Goal: Communication & Community: Answer question/provide support

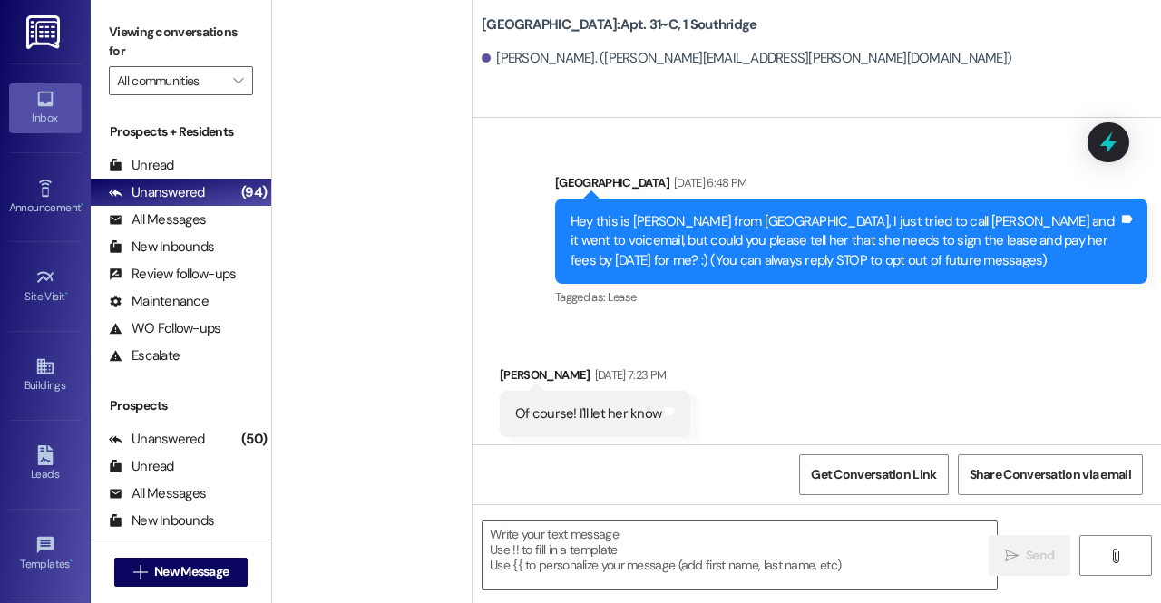
scroll to position [39878, 0]
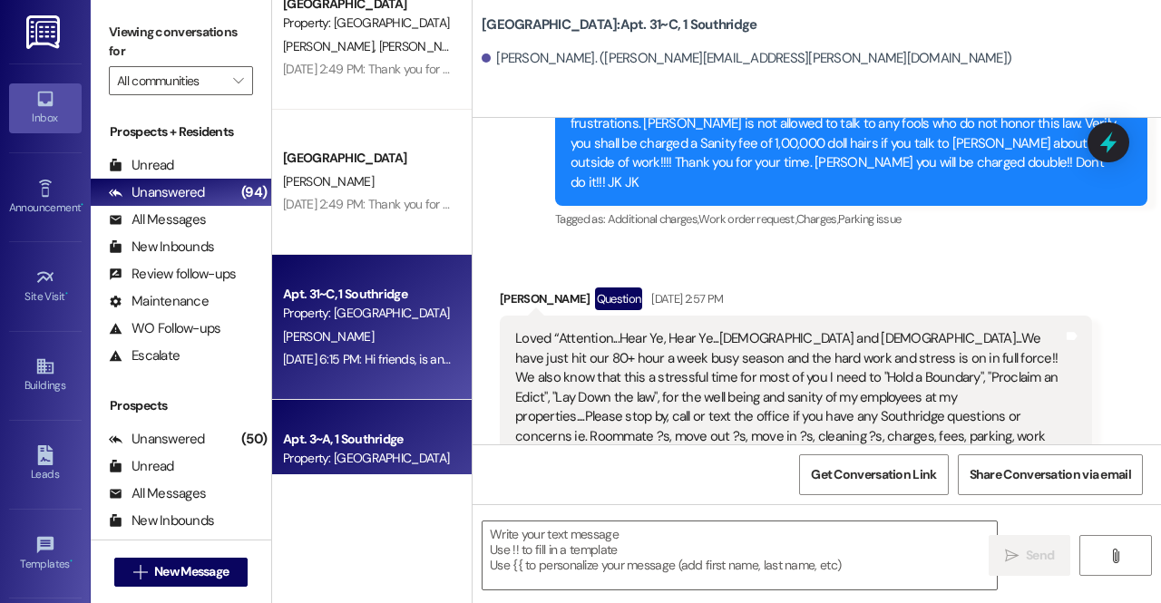
click at [372, 425] on div "Apt. 3~A, 1 Southridge Property: Southridge [PERSON_NAME] [DATE] 6:15 PM: Hi fr…" at bounding box center [372, 472] width 200 height 145
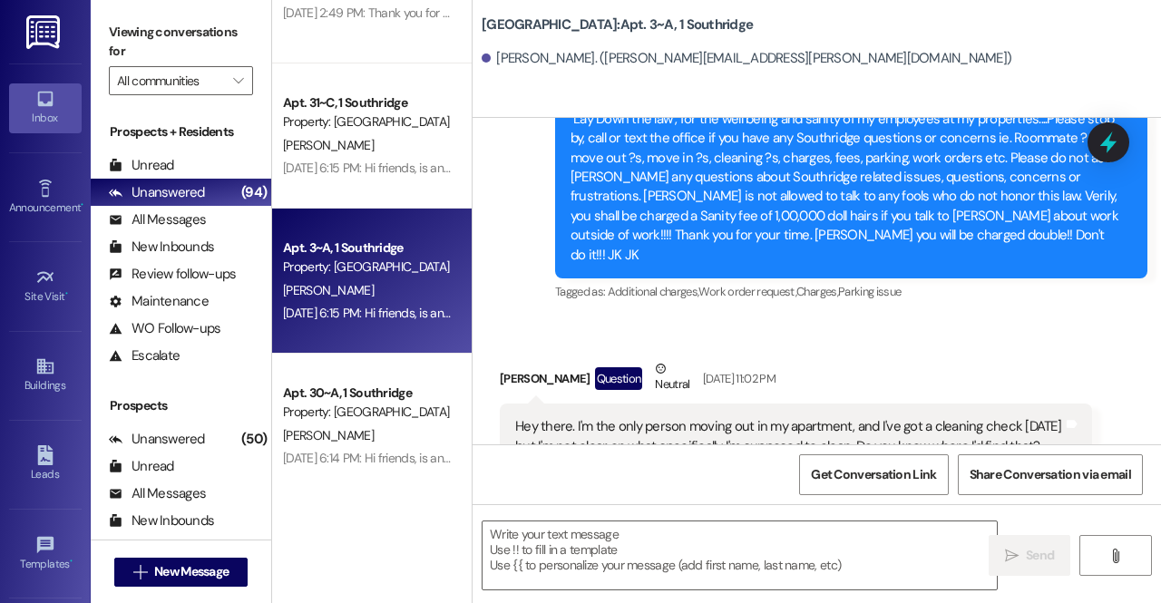
scroll to position [42679, 0]
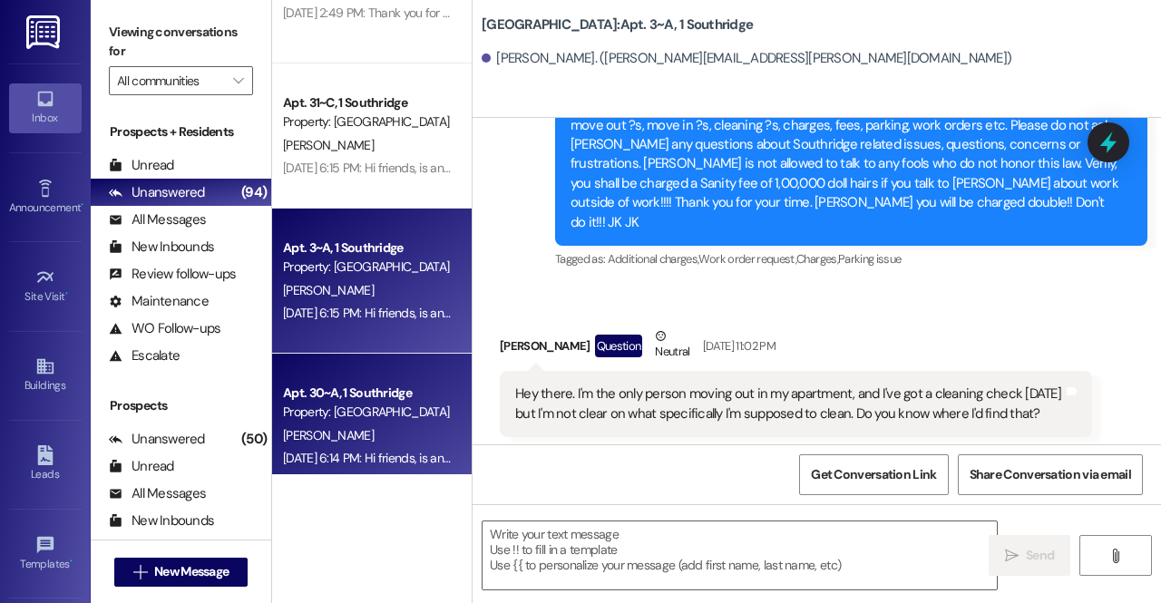
click at [317, 449] on div "[DATE] 6:14 PM: Hi friends, is anyone available to help me move 2 couches and 2…" at bounding box center [366, 458] width 171 height 23
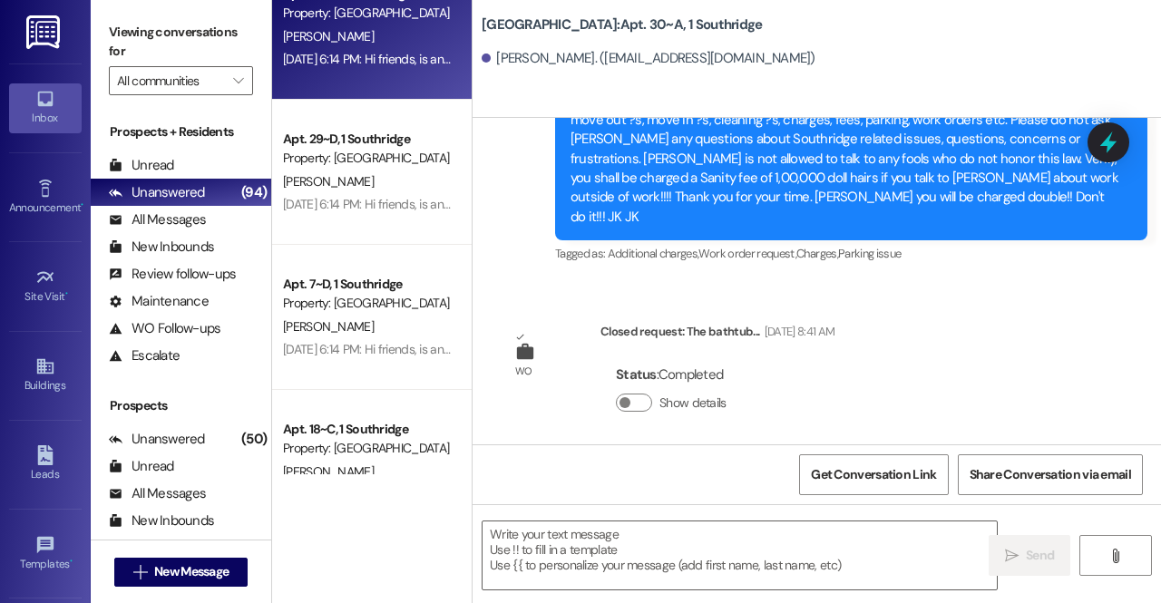
scroll to position [4110, 0]
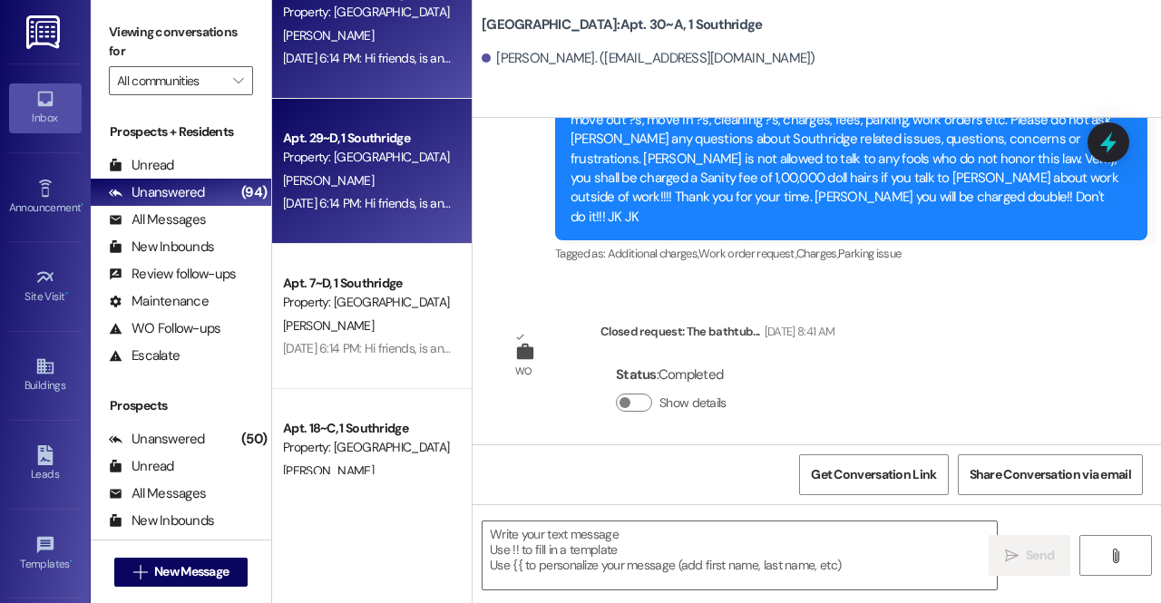
click at [392, 127] on div "Apt. 29~D, 1 [GEOGRAPHIC_DATA] Property: [GEOGRAPHIC_DATA]" at bounding box center [366, 148] width 171 height 43
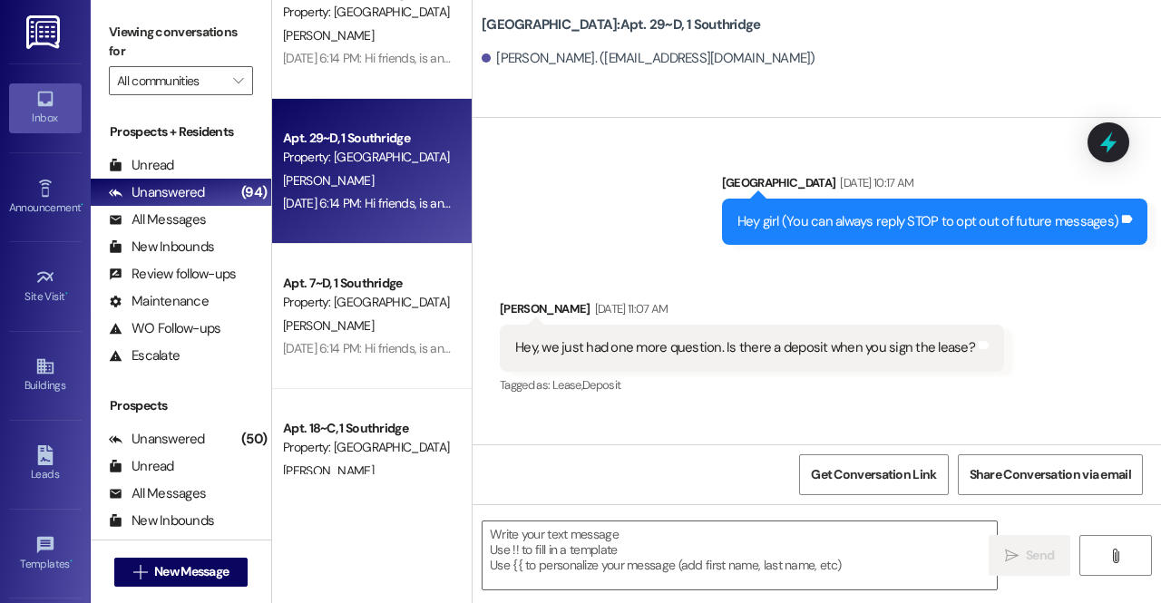
scroll to position [41813, 0]
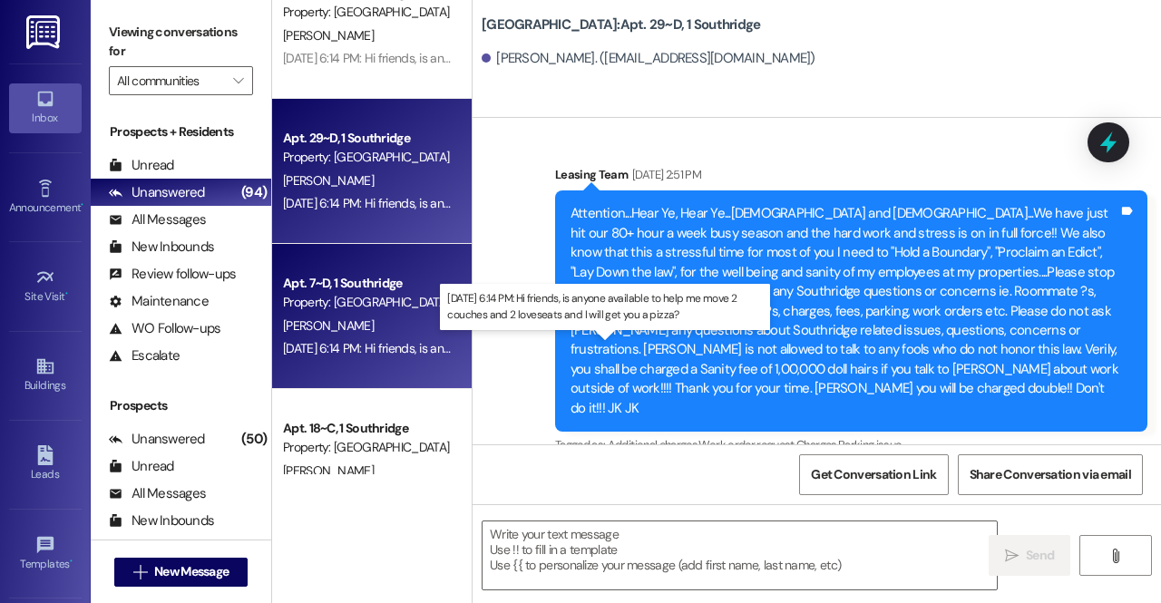
click at [375, 353] on div "[DATE] 6:14 PM: Hi friends, is anyone available to help me move 2 couches and 2…" at bounding box center [585, 348] width 604 height 16
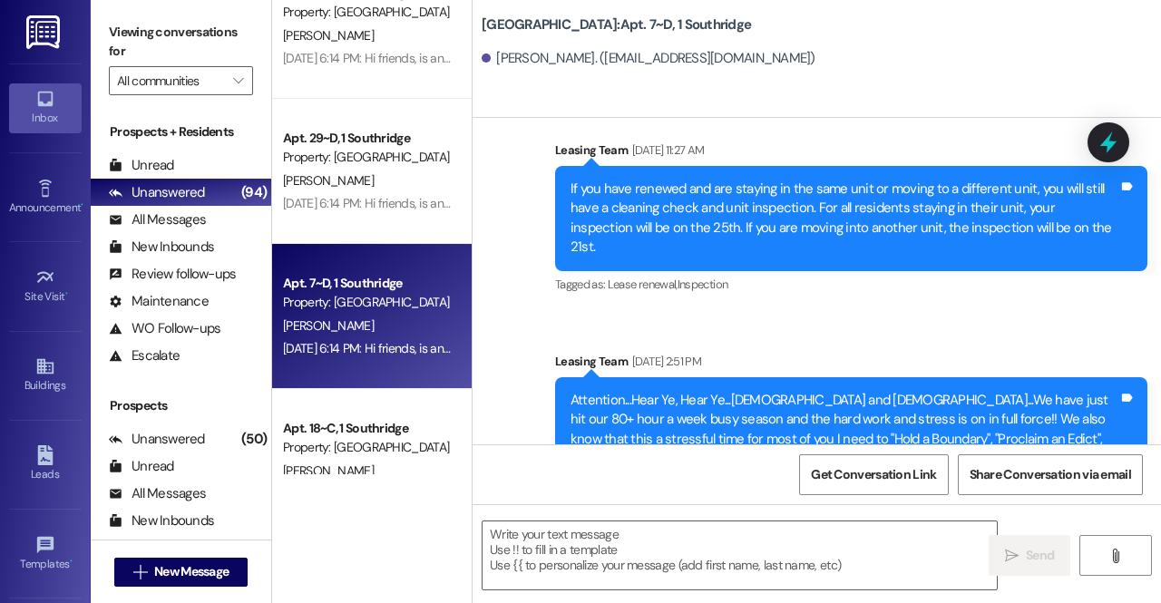
scroll to position [22000, 0]
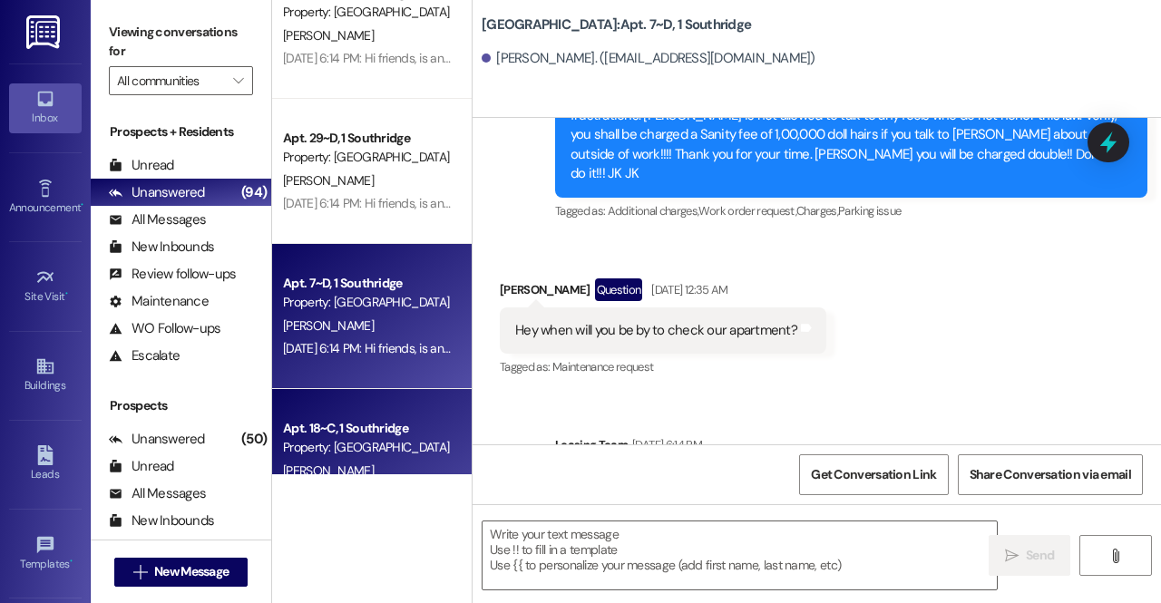
click at [425, 454] on div "Property: [GEOGRAPHIC_DATA]" at bounding box center [367, 447] width 168 height 19
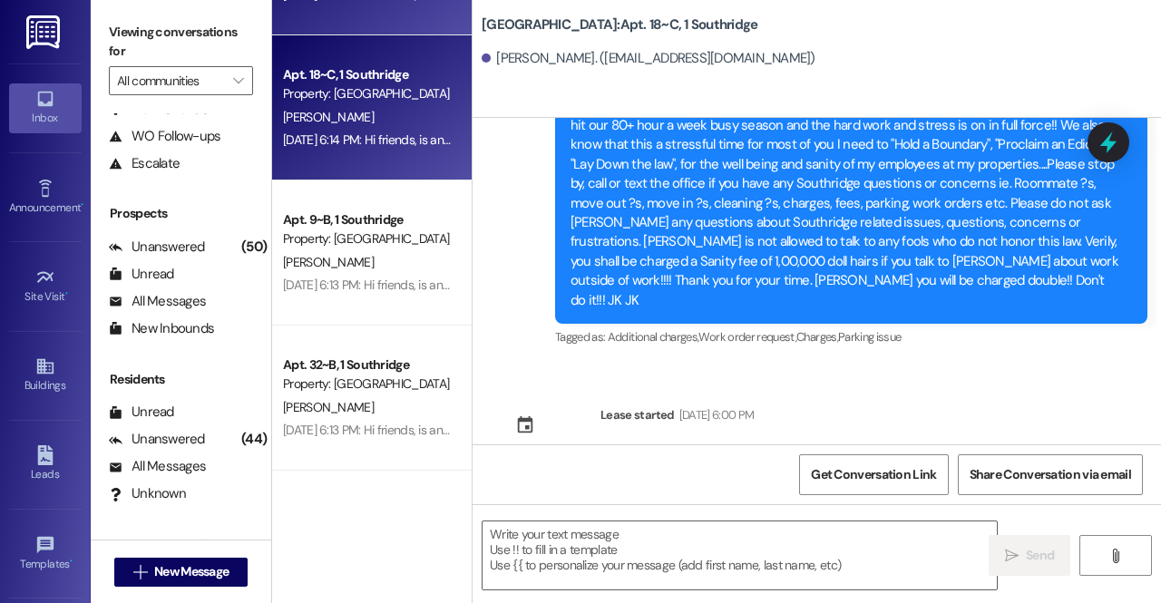
scroll to position [4470, 0]
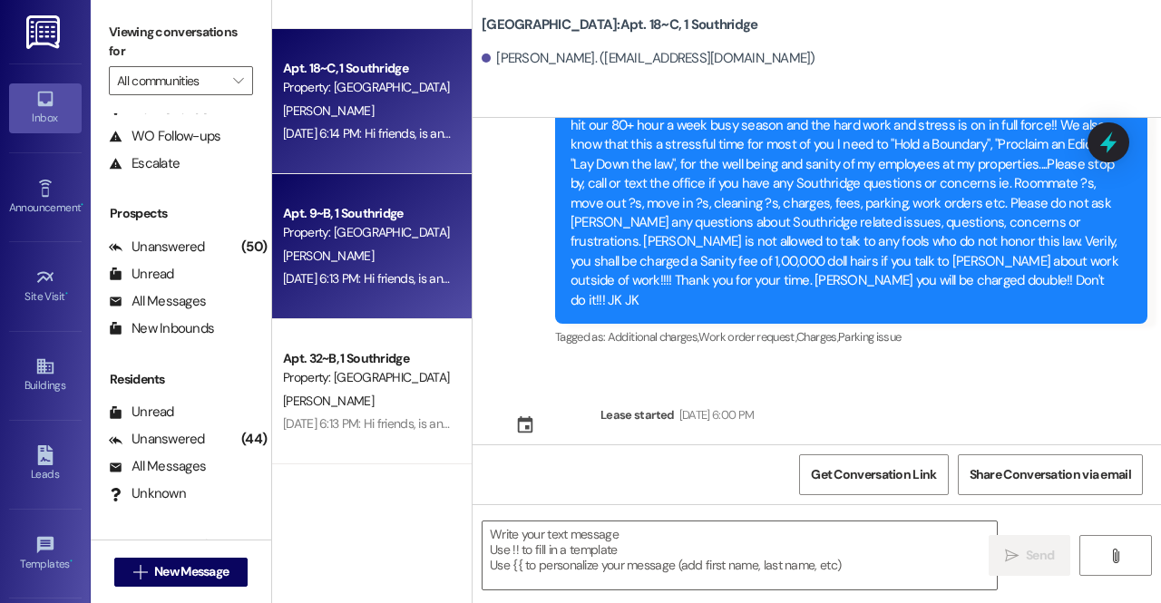
click at [361, 259] on div "[PERSON_NAME]" at bounding box center [366, 256] width 171 height 23
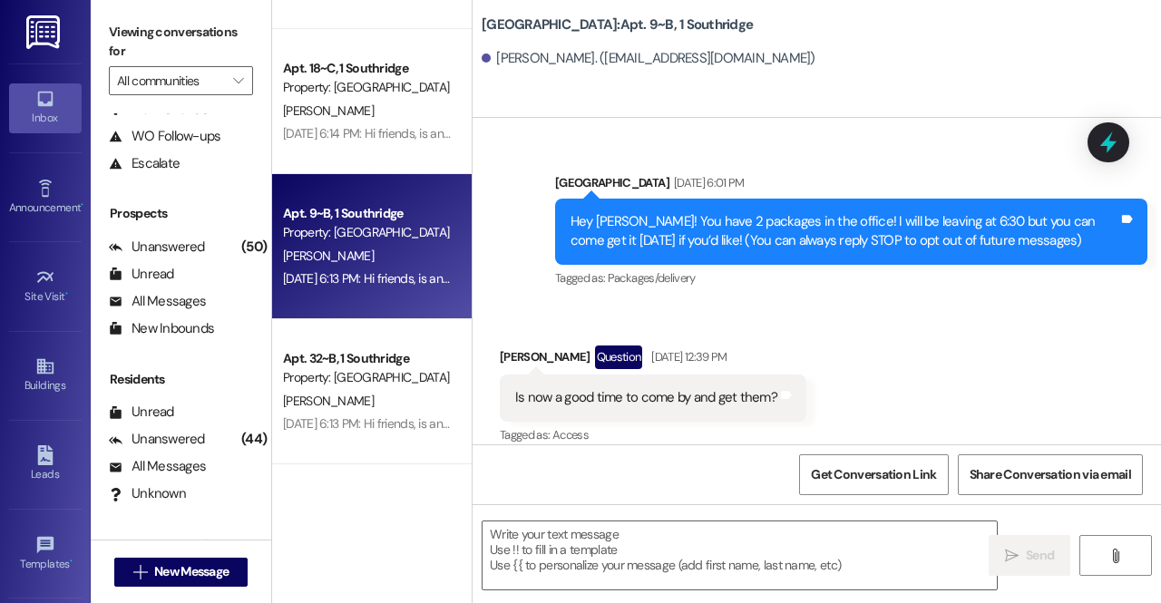
scroll to position [75617, 0]
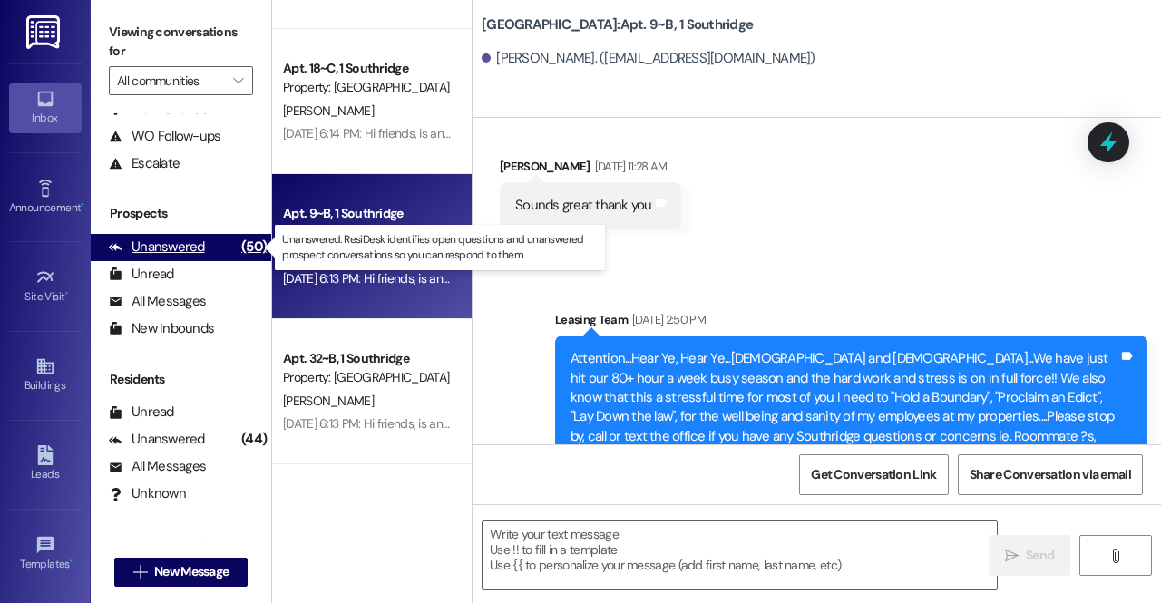
click at [226, 252] on div "Unanswered (50)" at bounding box center [181, 247] width 181 height 27
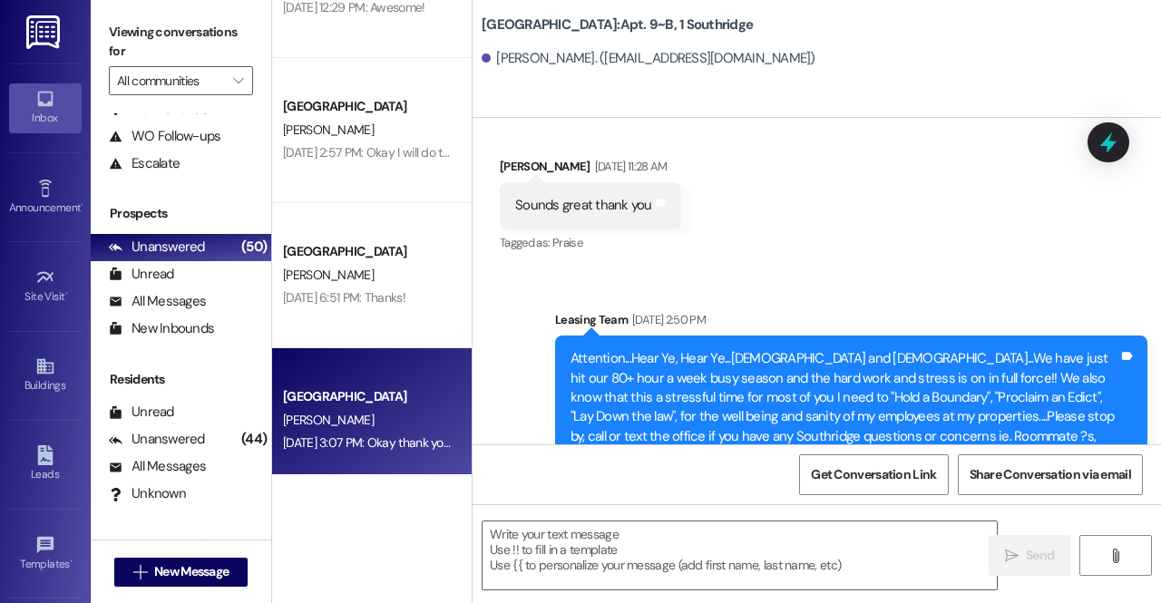
scroll to position [0, 0]
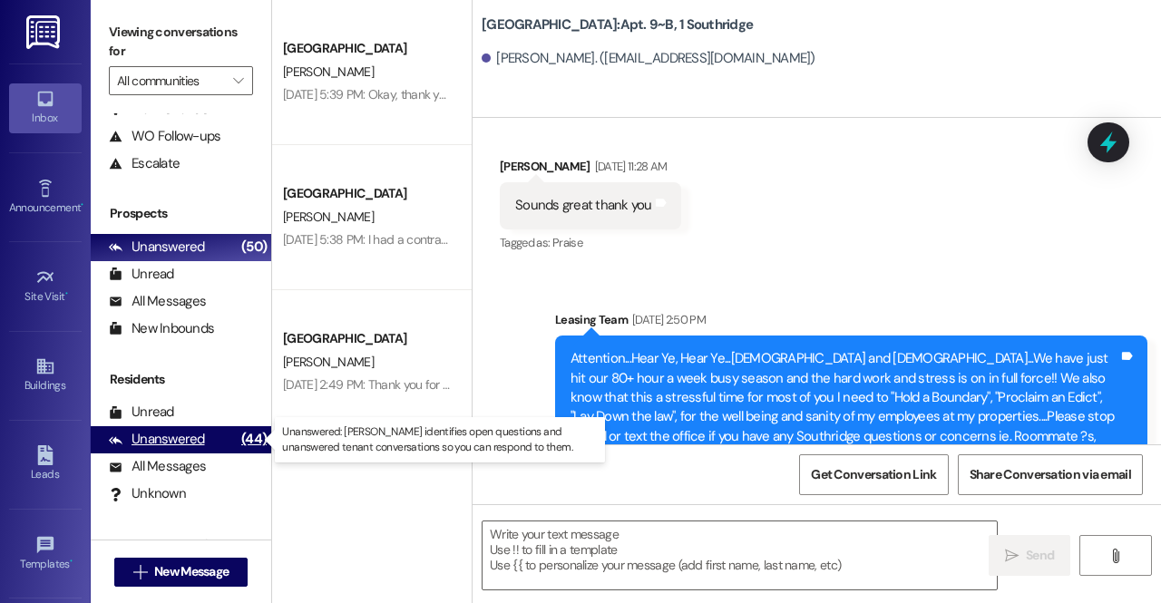
click at [206, 444] on div "Unanswered (44)" at bounding box center [181, 439] width 181 height 27
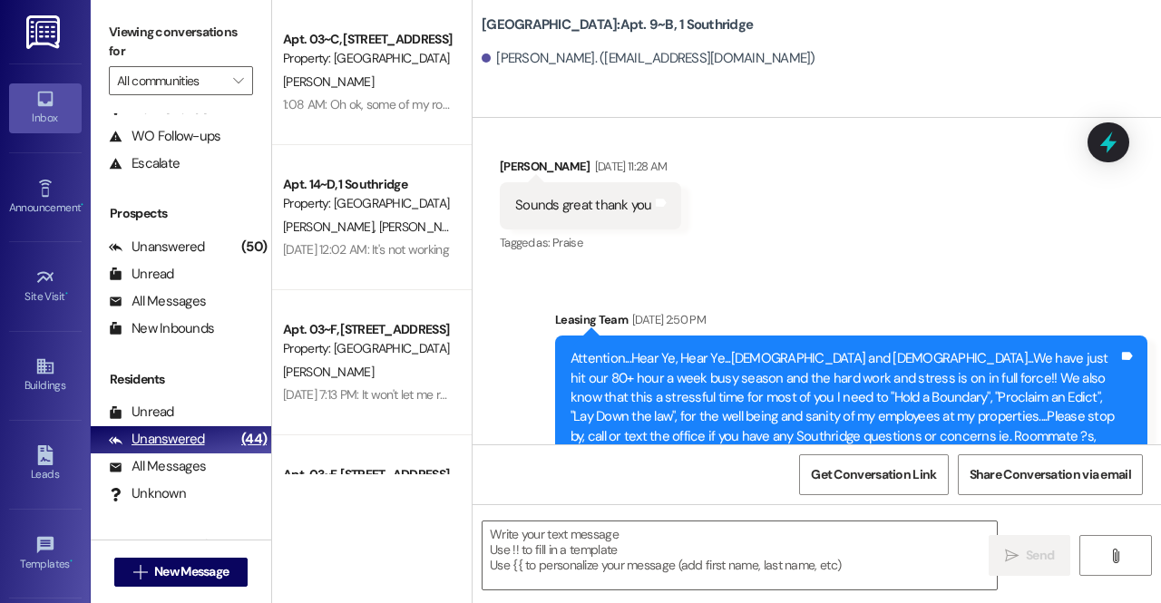
scroll to position [242, 0]
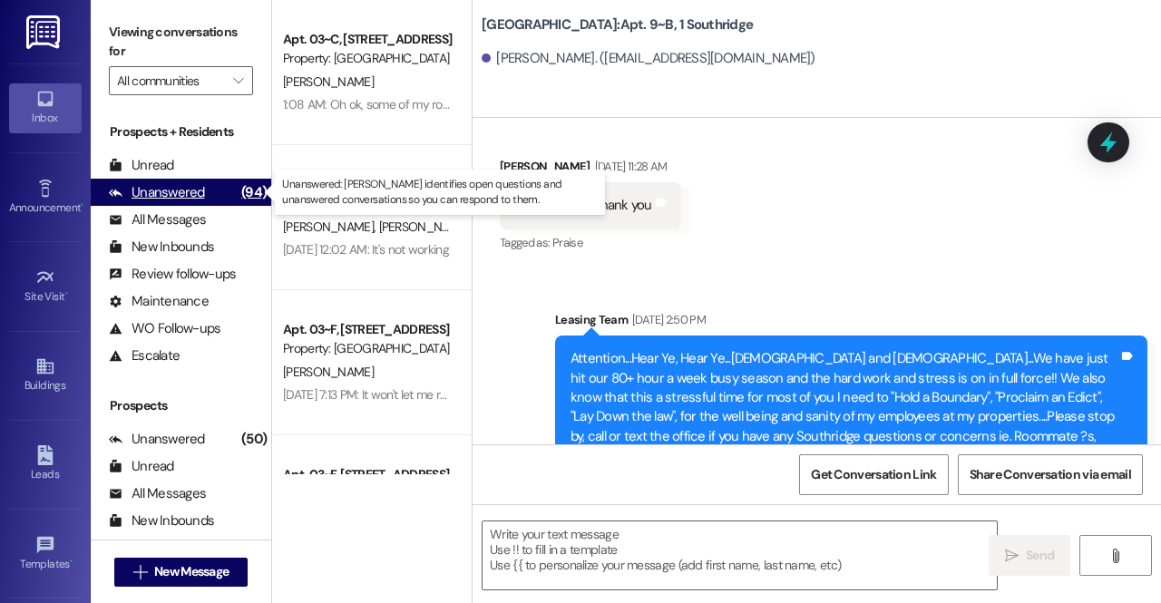
click at [178, 192] on div "Unanswered" at bounding box center [157, 192] width 96 height 19
click at [186, 187] on div "Unanswered" at bounding box center [157, 192] width 96 height 19
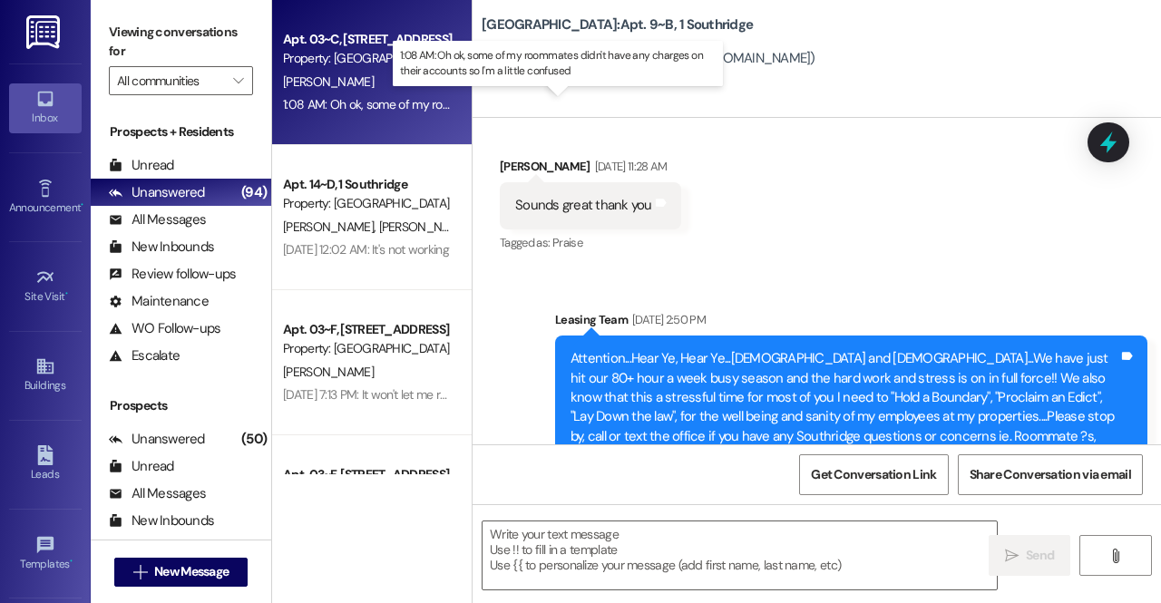
click at [394, 102] on div "1:08 AM: Oh ok, some of my roommates didn't have any charges on their accounts …" at bounding box center [558, 104] width 551 height 16
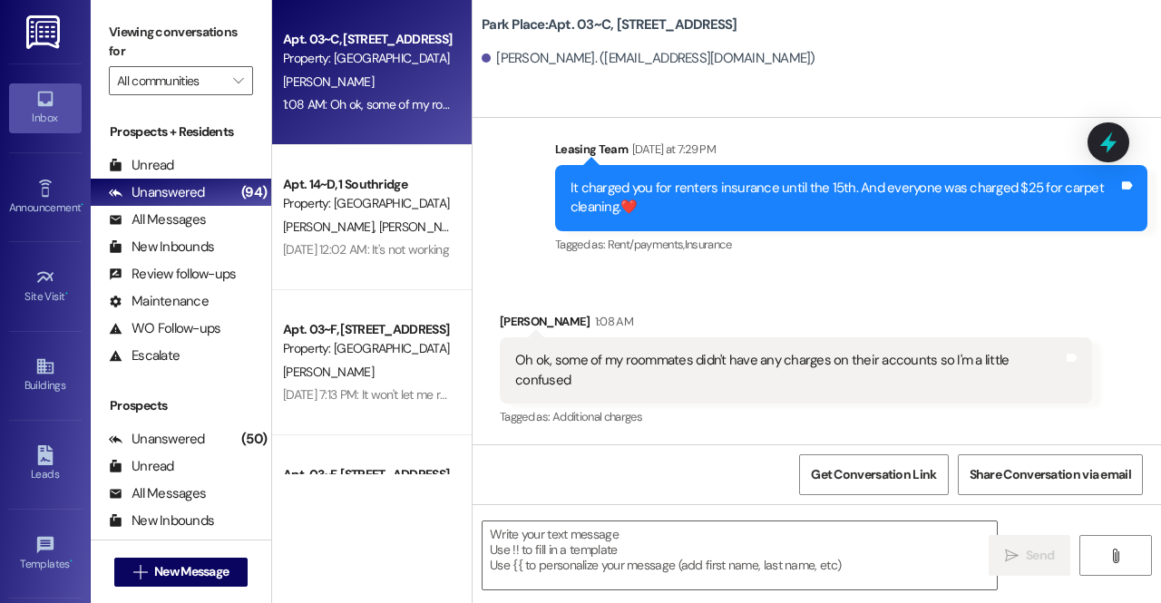
scroll to position [27716, 0]
